Goal: Task Accomplishment & Management: Manage account settings

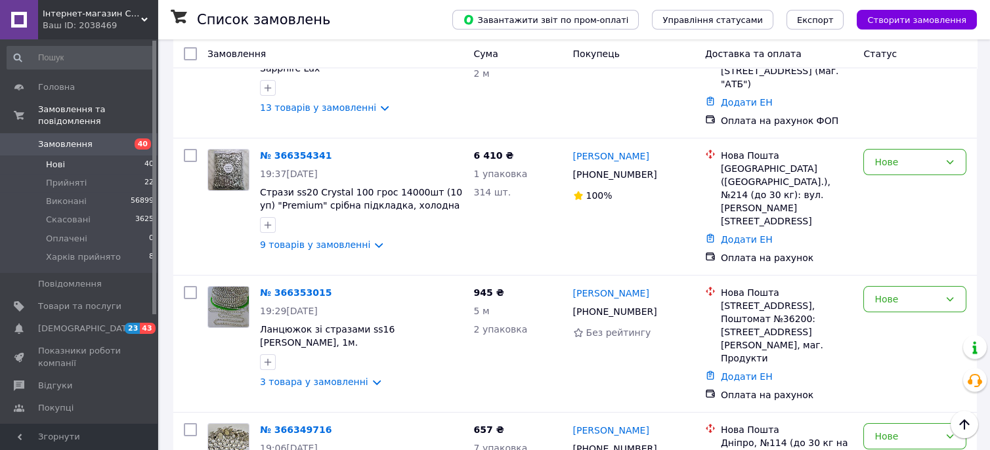
scroll to position [802, 0]
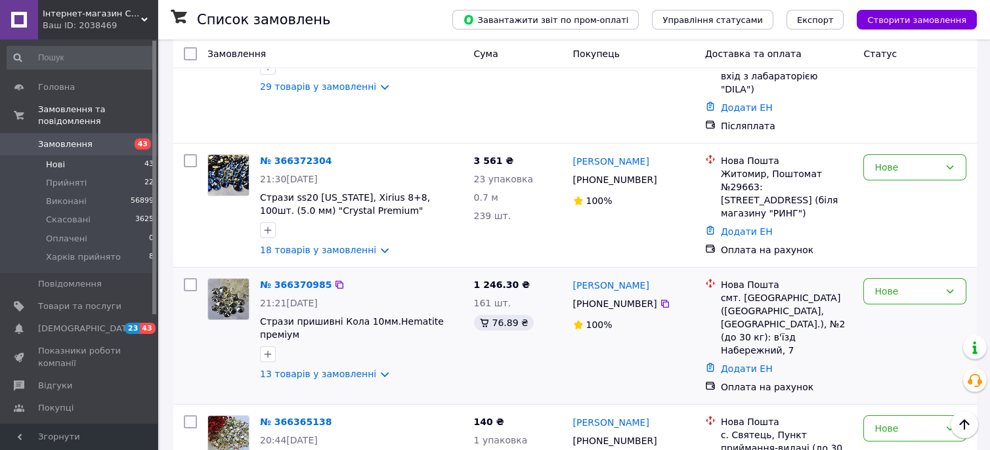
scroll to position [291, 0]
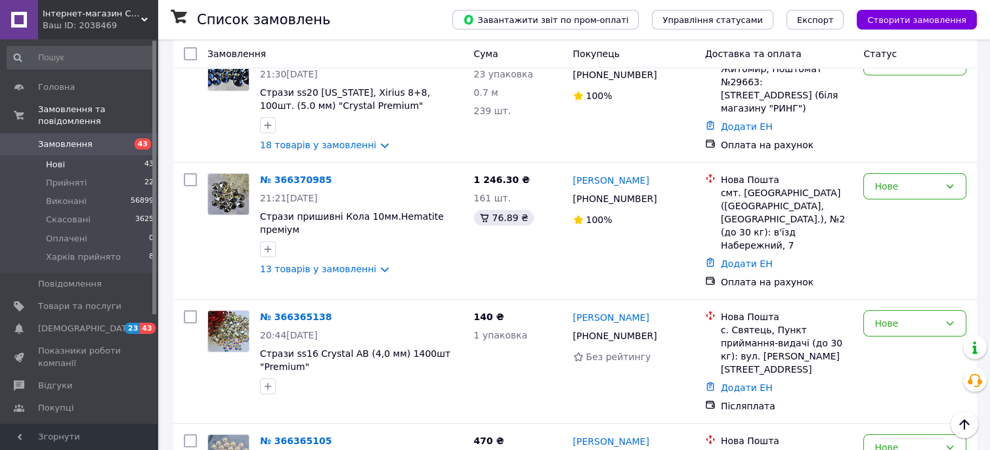
click at [63, 20] on div "Ваш ID: 2038469" at bounding box center [100, 26] width 115 height 12
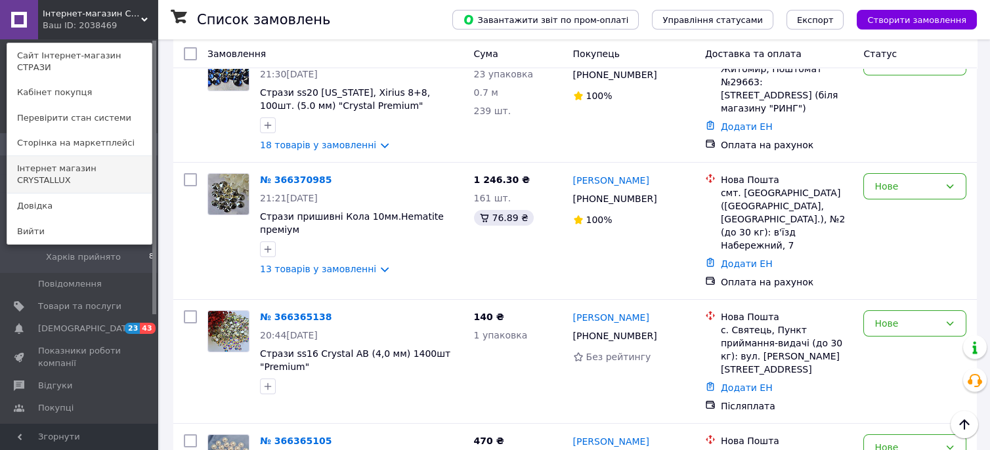
click at [84, 156] on link "Інтернет магазин CRYSTALLUX" at bounding box center [79, 174] width 144 height 37
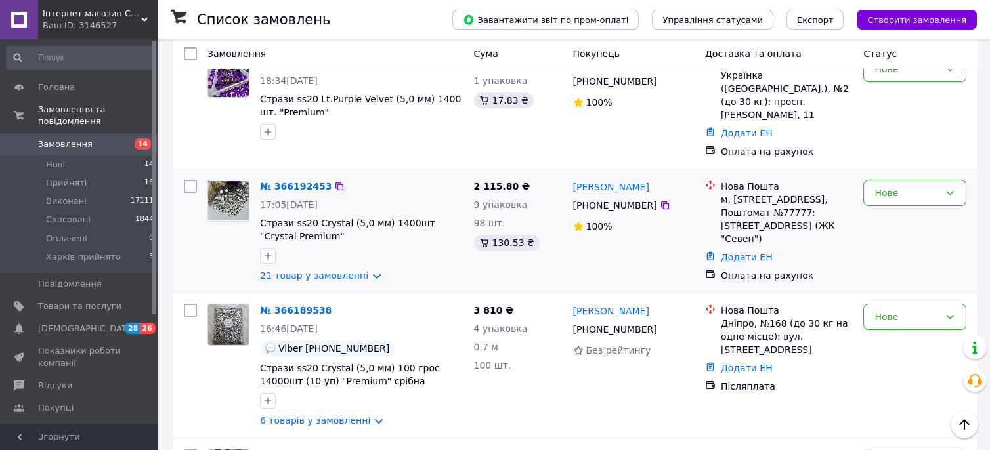
scroll to position [1459, 0]
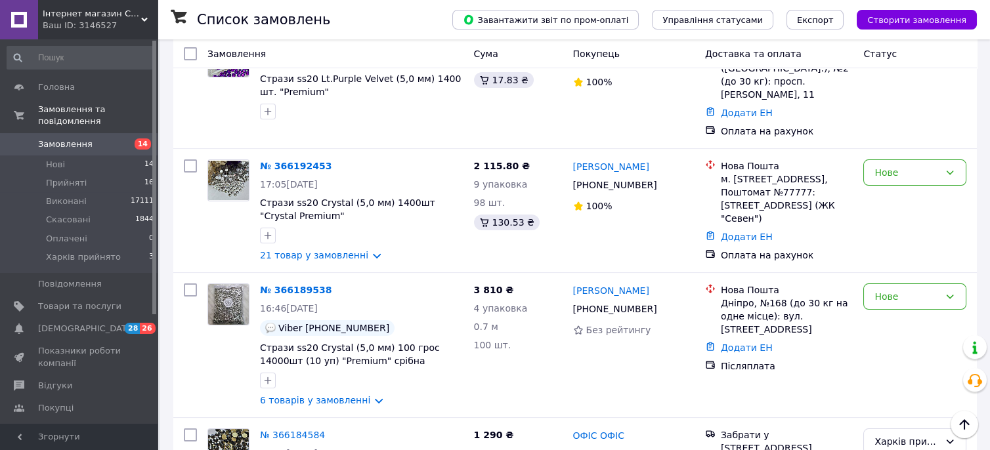
click at [123, 7] on div "Інтернет магазин CRYSTALLUX Ваш ID: 3146527" at bounding box center [97, 19] width 119 height 39
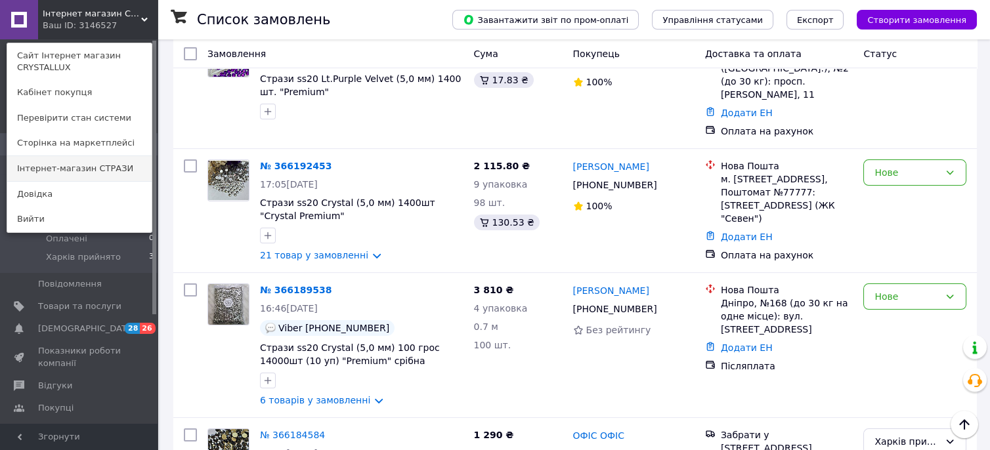
click at [113, 165] on link "Інтернет-магазин СТРАЗИ" at bounding box center [79, 168] width 144 height 25
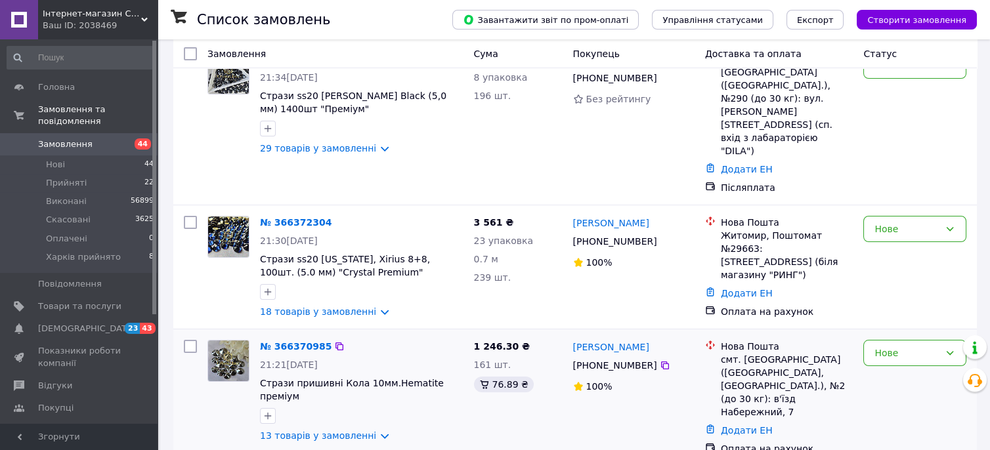
scroll to position [291, 0]
